Goal: Transaction & Acquisition: Obtain resource

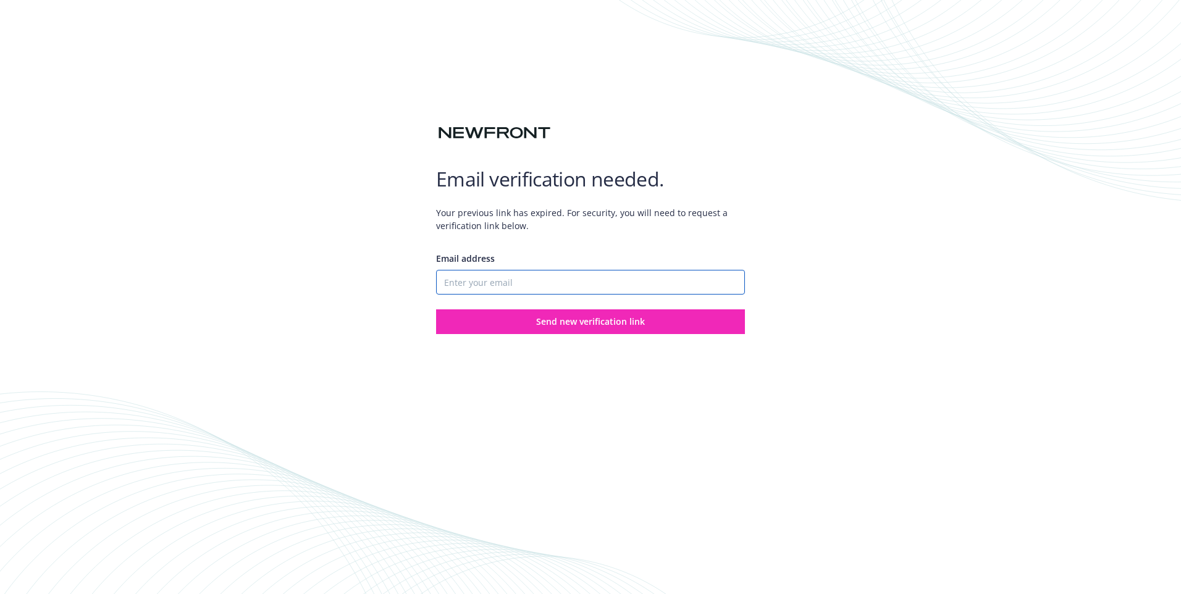
click at [575, 282] on input "Email address" at bounding box center [590, 282] width 309 height 25
type input "[PERSON_NAME][EMAIL_ADDRESS][PERSON_NAME][DOMAIN_NAME]"
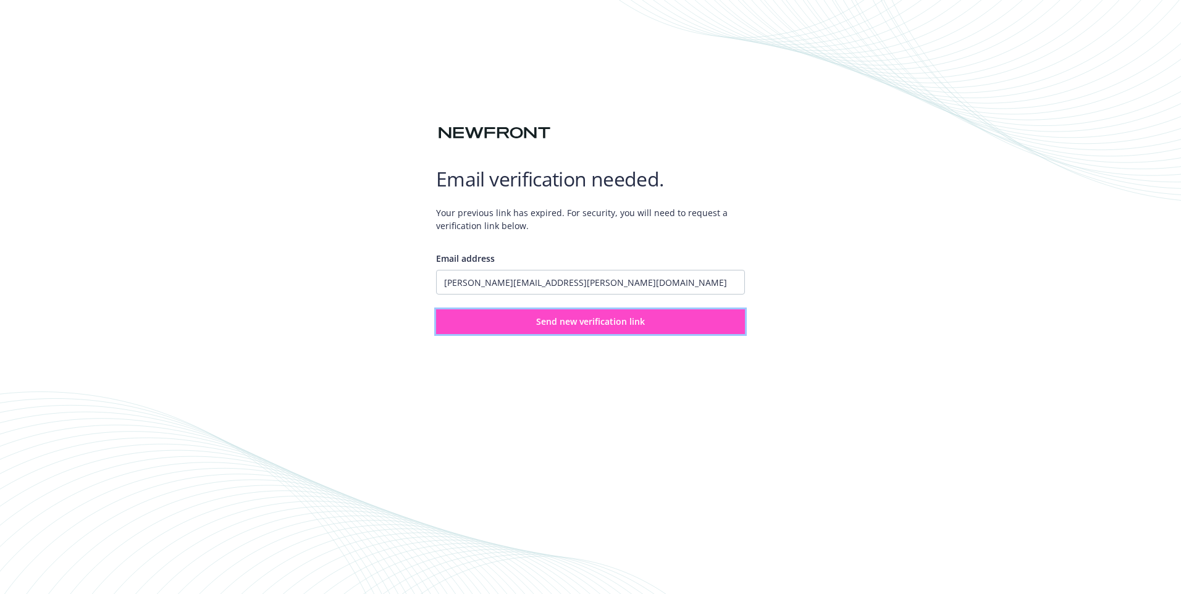
click at [570, 326] on span "Send new verification link" at bounding box center [590, 322] width 109 height 12
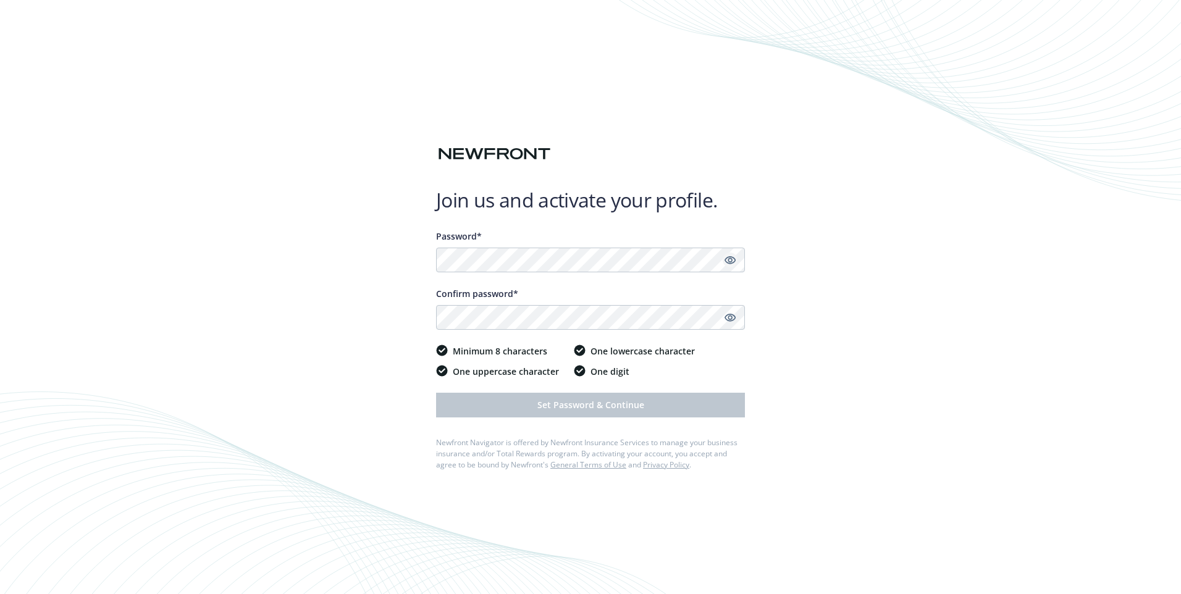
click at [729, 263] on icon "Show password" at bounding box center [730, 260] width 11 height 8
click at [725, 319] on icon "Show password" at bounding box center [730, 317] width 11 height 11
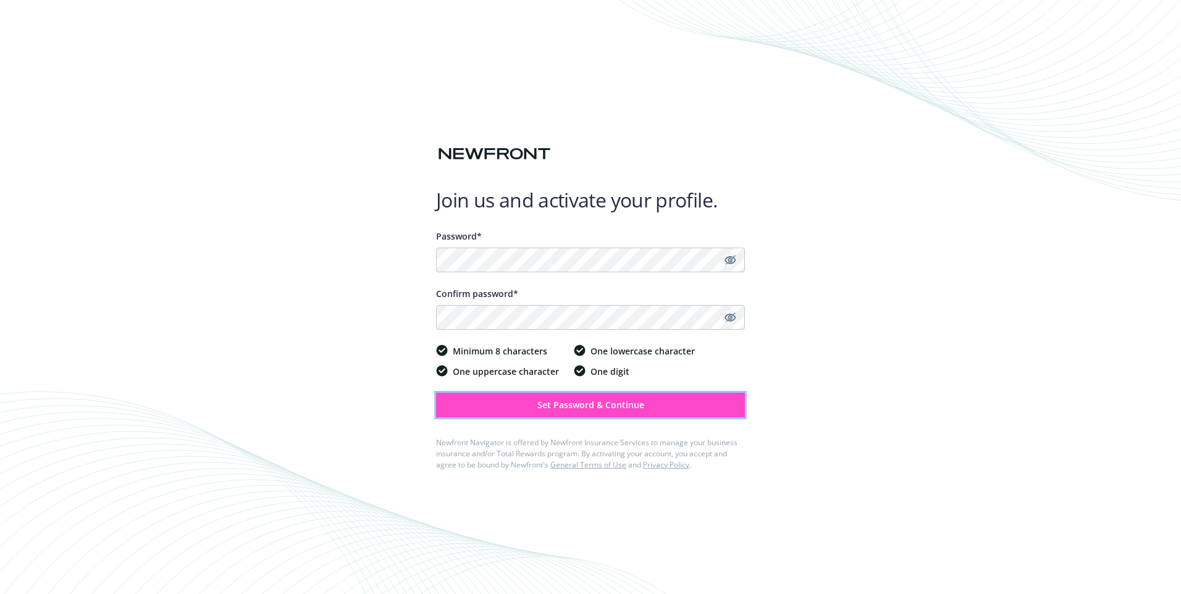
click at [602, 414] on button "Set Password & Continue" at bounding box center [590, 405] width 309 height 25
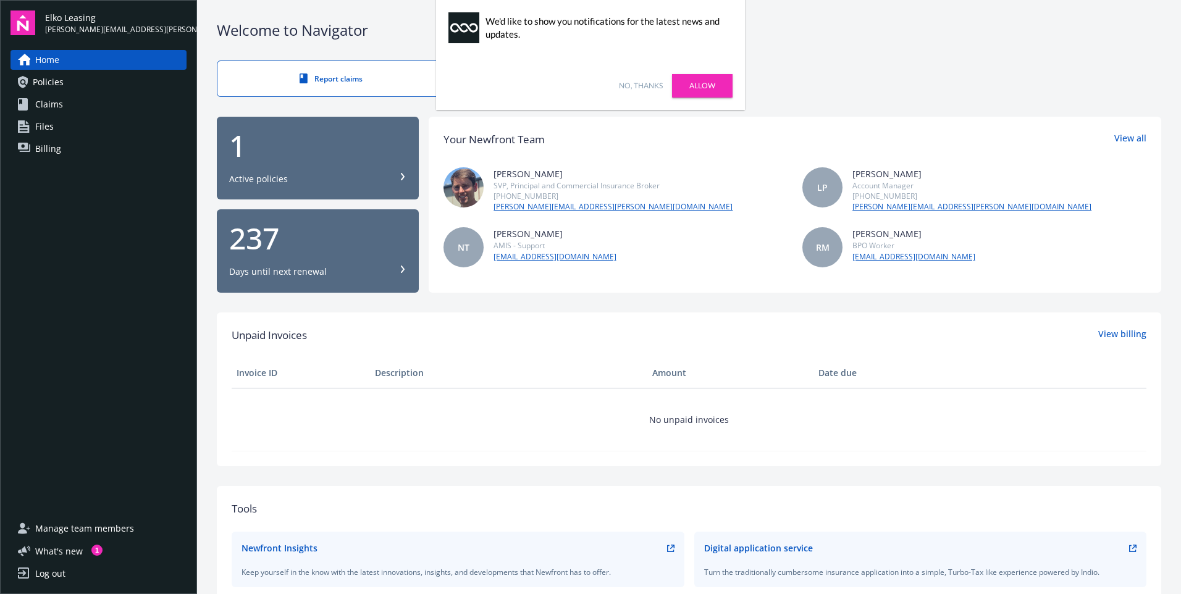
click at [720, 86] on link "Allow" at bounding box center [702, 85] width 61 height 23
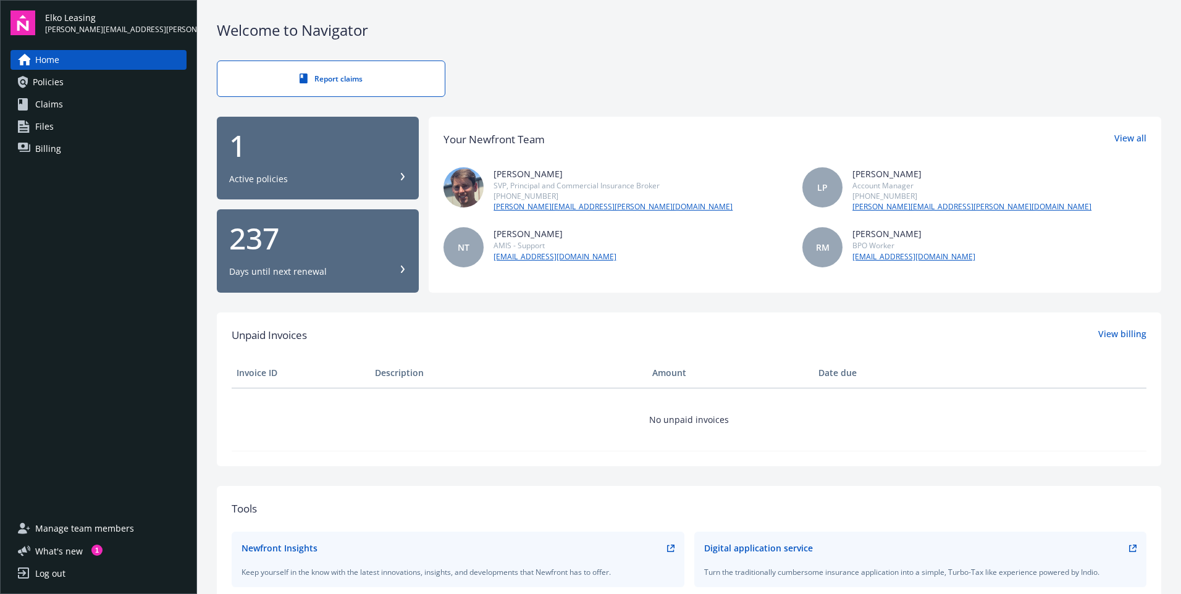
scroll to position [185, 0]
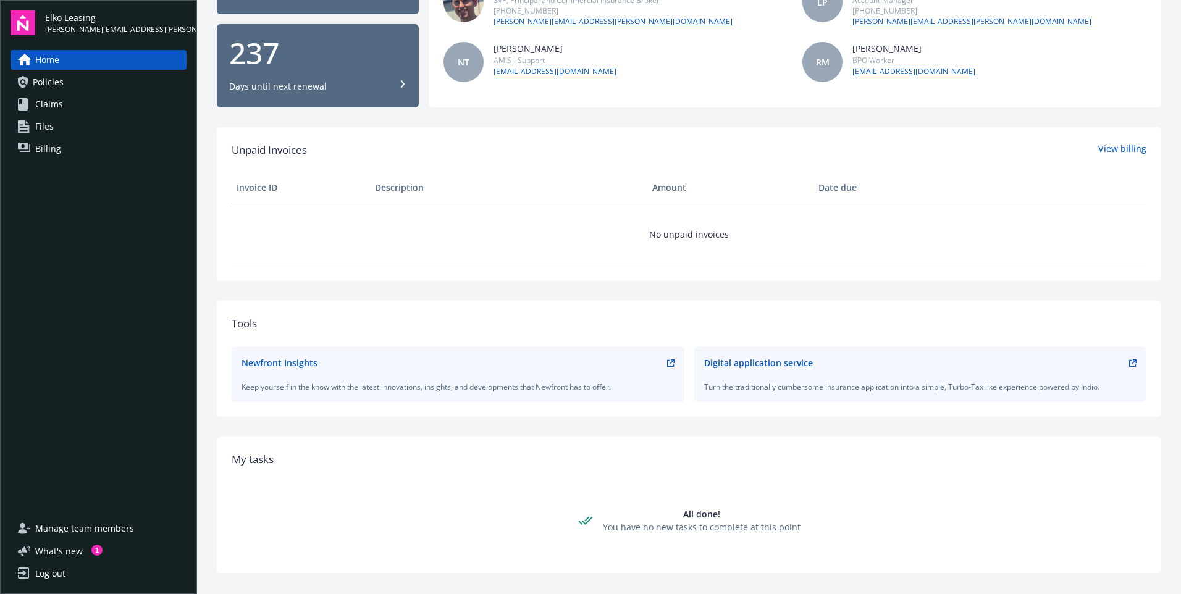
click at [62, 84] on span "Policies" at bounding box center [48, 82] width 31 height 20
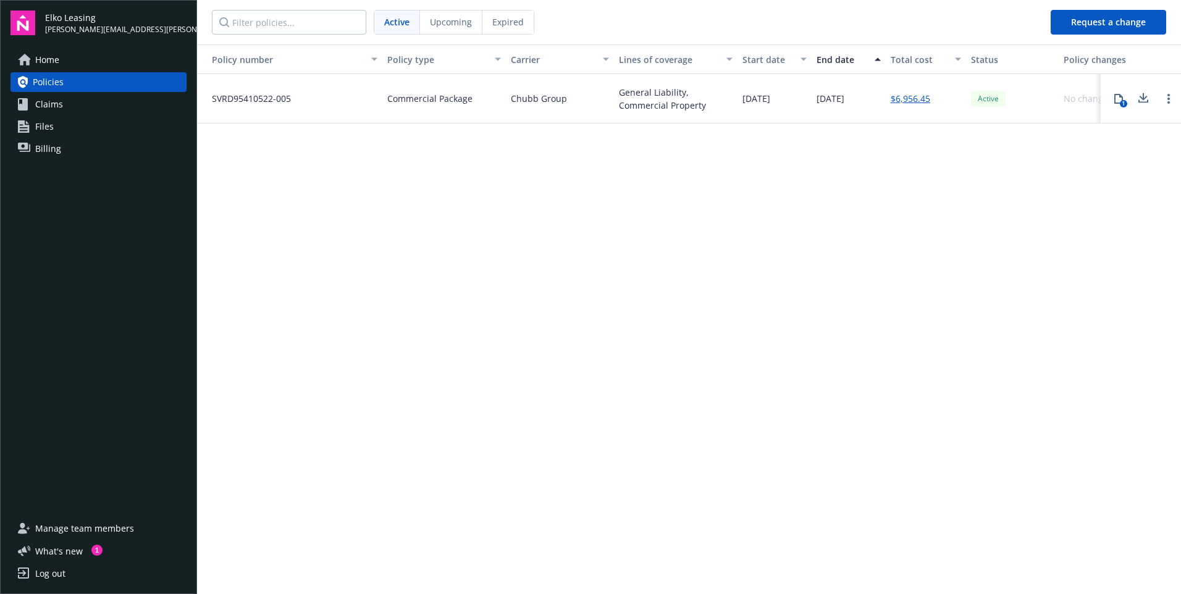
click at [259, 99] on span "SVRD95410522-005" at bounding box center [246, 98] width 89 height 13
click at [455, 27] on span "Upcoming" at bounding box center [451, 21] width 42 height 13
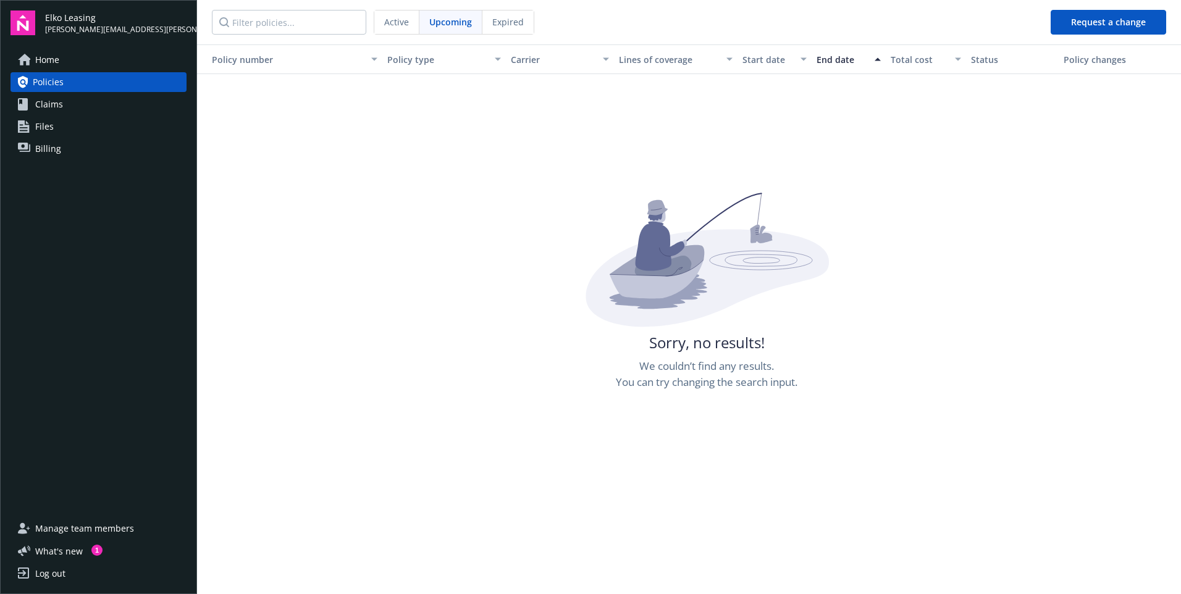
click at [523, 28] on div "Expired" at bounding box center [508, 22] width 51 height 23
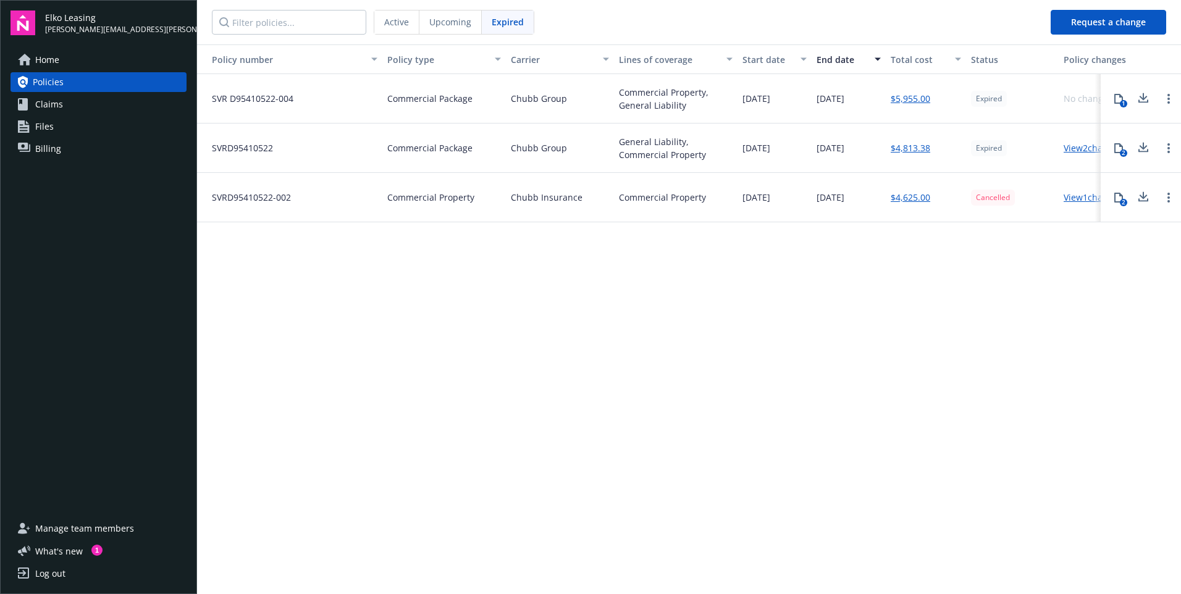
click at [34, 57] on link "Home" at bounding box center [99, 60] width 176 height 20
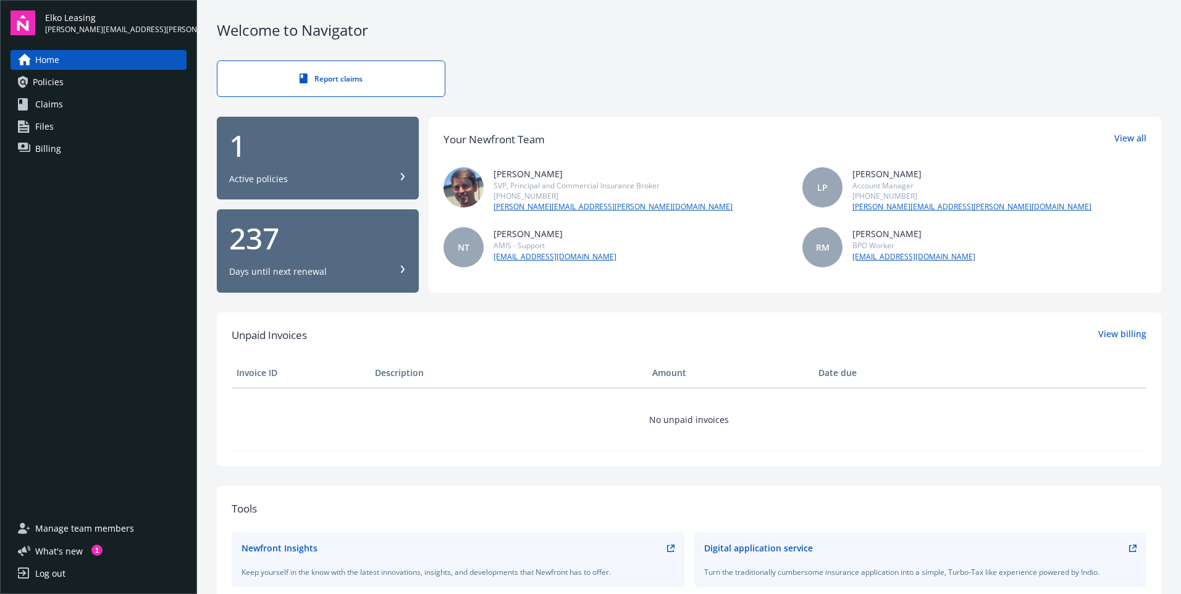
click at [264, 181] on div "Active policies" at bounding box center [258, 179] width 59 height 12
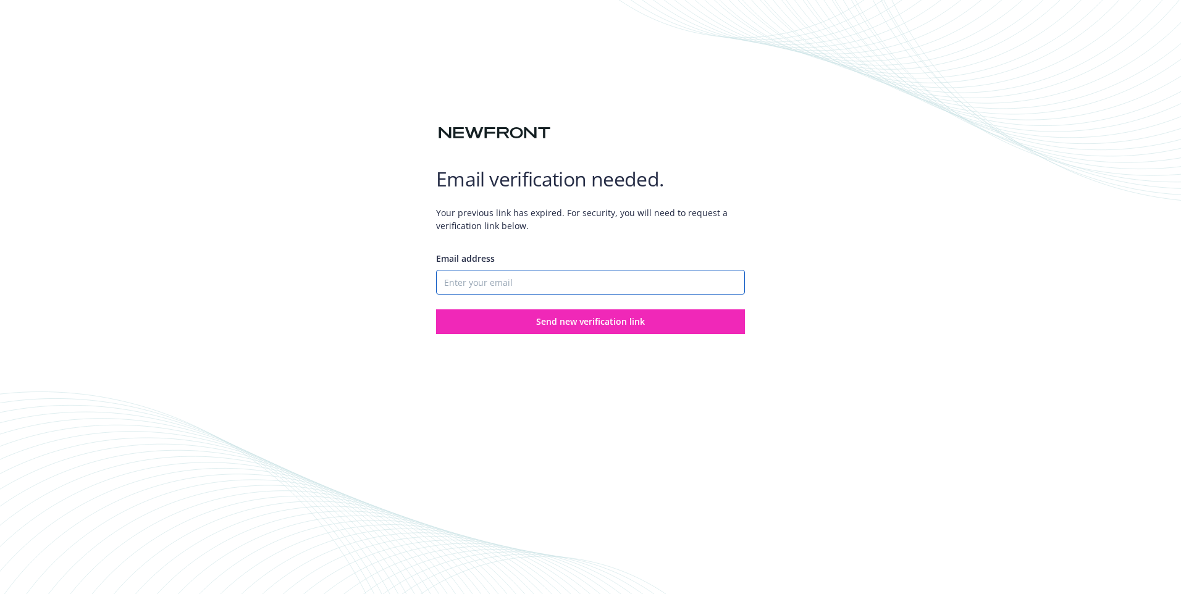
click at [520, 277] on input "Email address" at bounding box center [590, 282] width 309 height 25
type input "[PERSON_NAME][EMAIL_ADDRESS][PERSON_NAME][DOMAIN_NAME]"
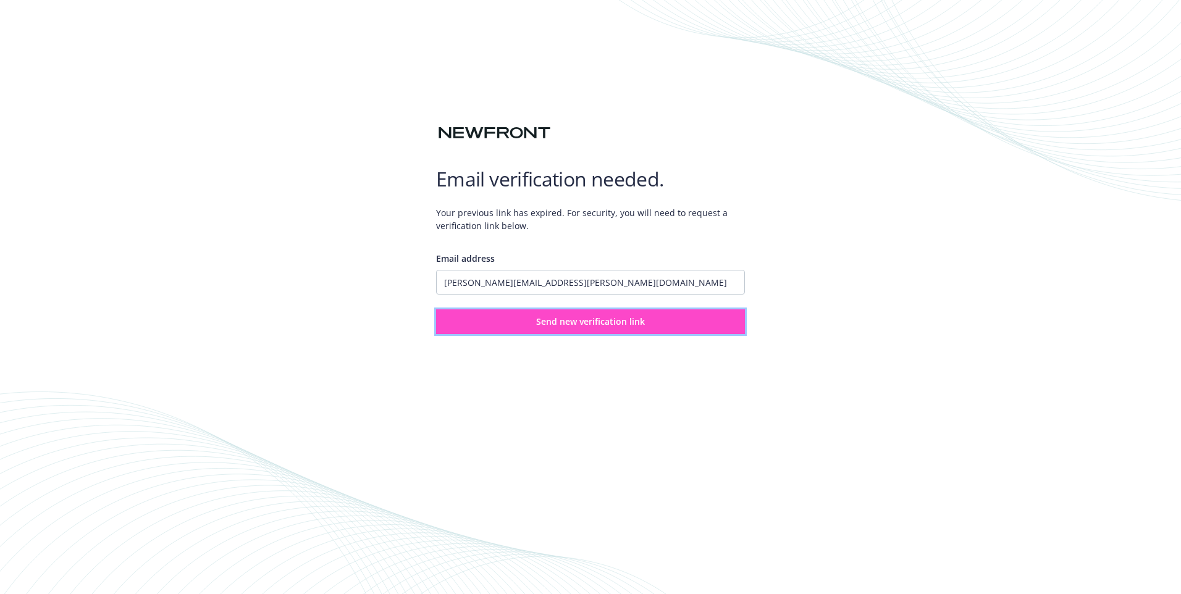
click at [554, 325] on span "Send new verification link" at bounding box center [590, 322] width 109 height 12
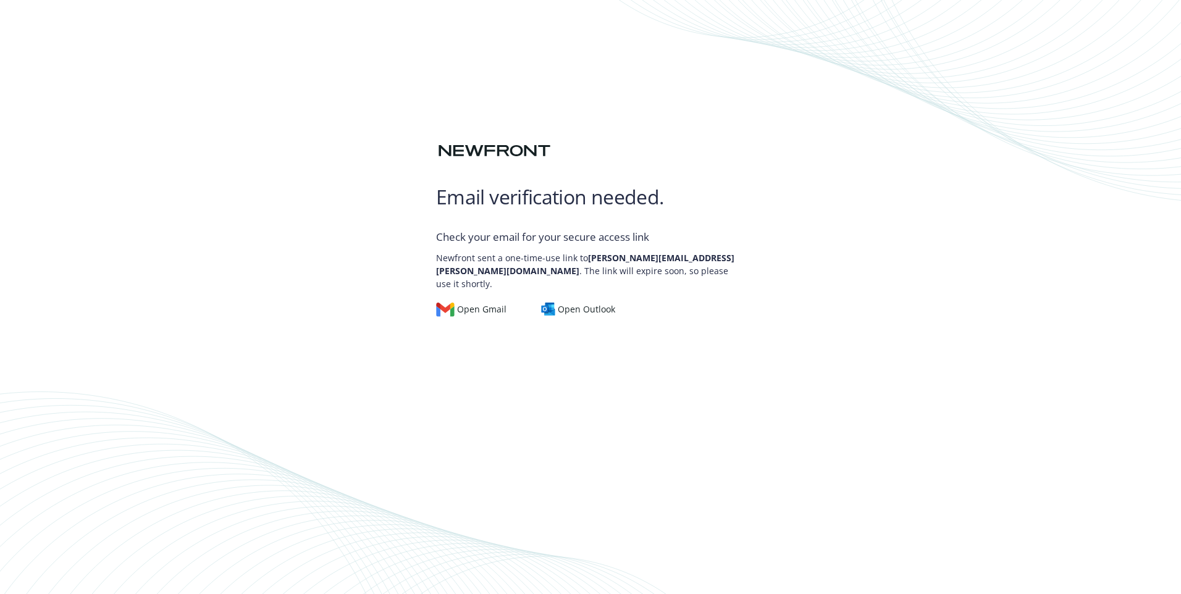
click at [574, 478] on div "Email verification needed. Check your email for your secure access link Newfron…" at bounding box center [590, 297] width 1181 height 594
click at [511, 275] on p "Newfront sent a one-time-use link to jenny.uriarte@lpins.net . The link will ex…" at bounding box center [590, 267] width 309 height 45
click at [605, 305] on div "Open Outlook" at bounding box center [578, 310] width 75 height 14
click at [397, 172] on div "Email verification needed. Check your email for your secure access link Newfron…" at bounding box center [590, 297] width 1181 height 594
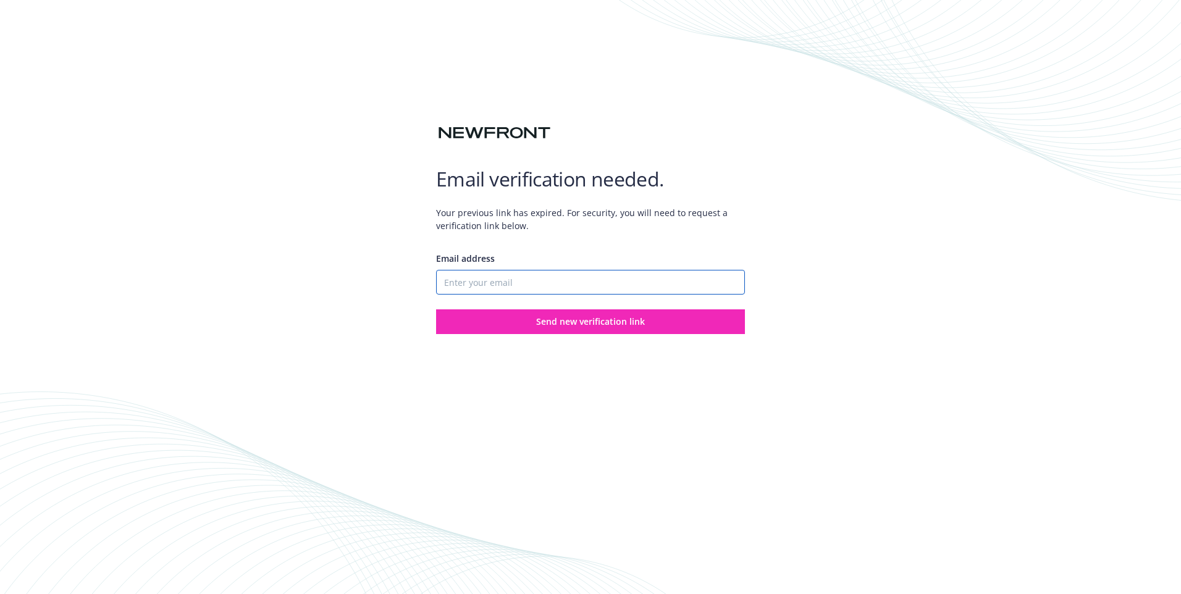
click at [532, 280] on input "Email address" at bounding box center [590, 282] width 309 height 25
type input "[PERSON_NAME][EMAIL_ADDRESS][PERSON_NAME][DOMAIN_NAME]"
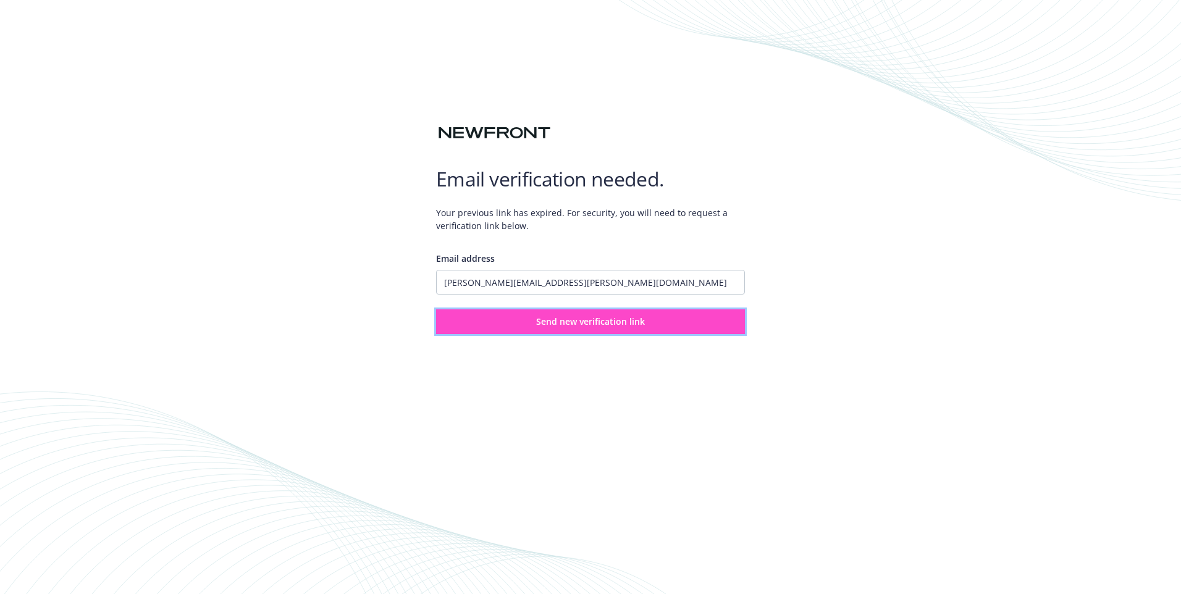
click at [557, 321] on span "Send new verification link" at bounding box center [590, 322] width 109 height 12
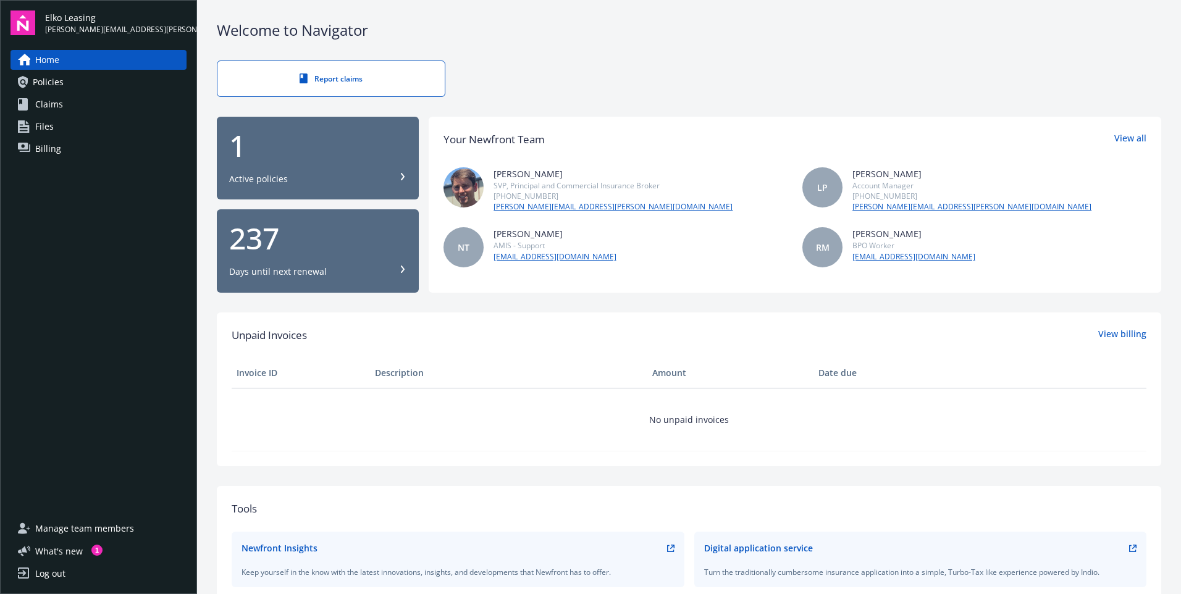
click at [57, 85] on span "Policies" at bounding box center [48, 82] width 31 height 20
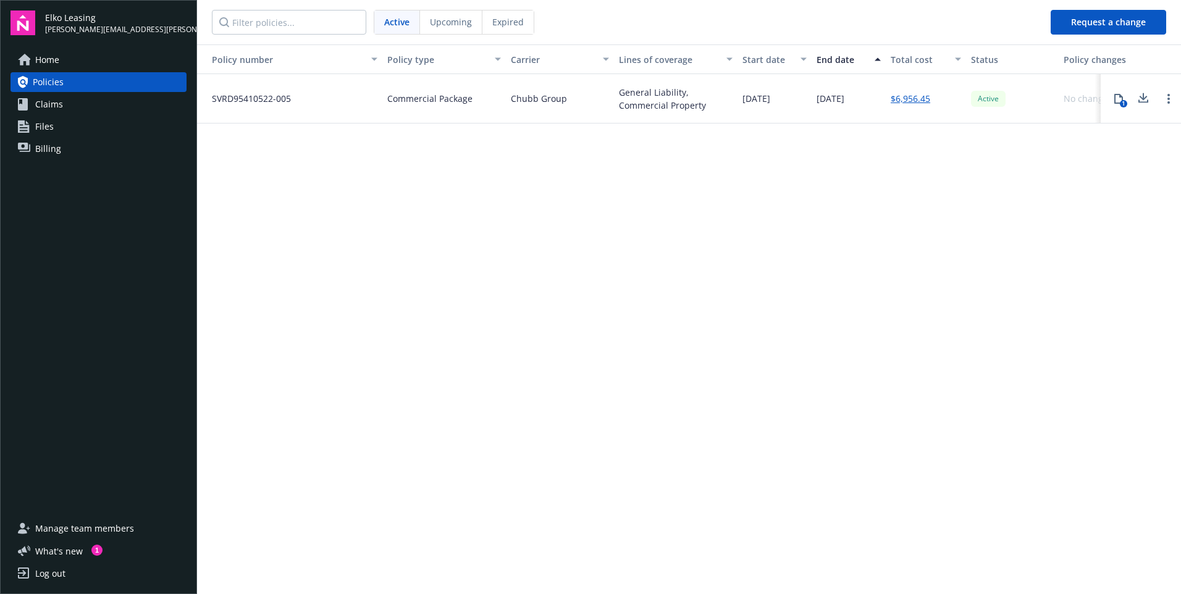
click at [1126, 103] on div "1" at bounding box center [1123, 103] width 7 height 7
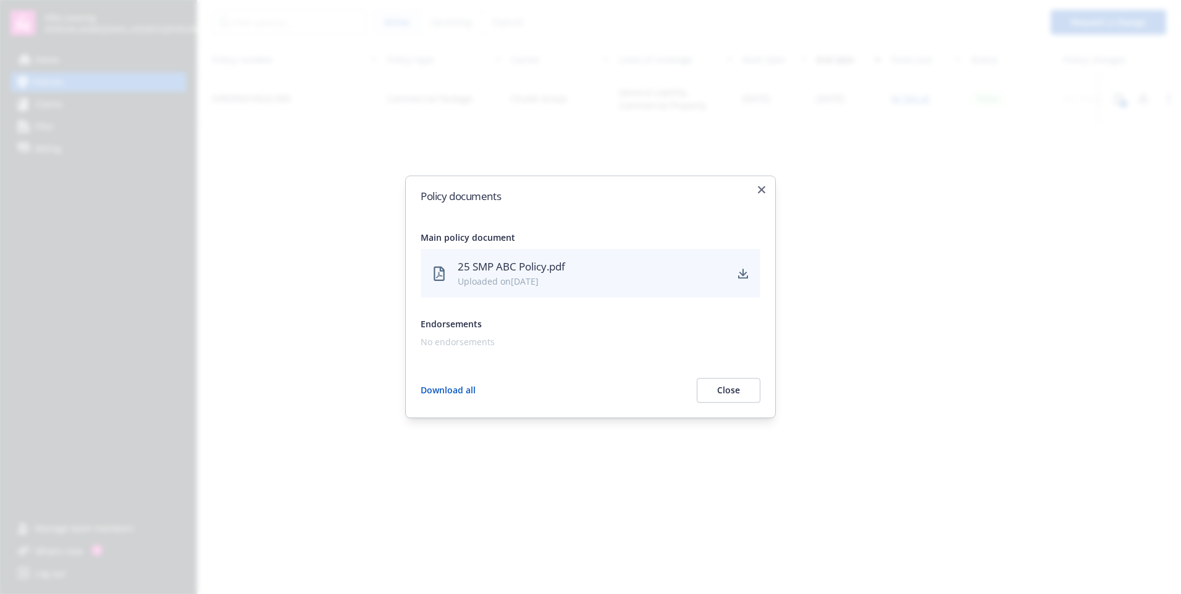
click at [527, 282] on div "Uploaded on 03/24/2025" at bounding box center [592, 282] width 268 height 13
click at [745, 276] on icon "download" at bounding box center [743, 274] width 10 height 10
click at [759, 192] on icon "button" at bounding box center [761, 189] width 7 height 7
